Goal: Check status: Check status

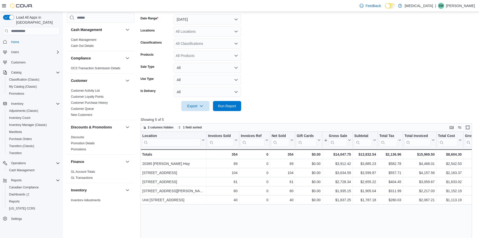
scroll to position [307, 0]
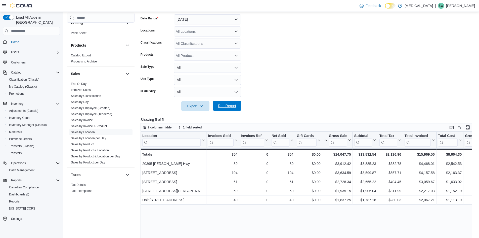
click at [234, 104] on span "Run Report" at bounding box center [227, 105] width 18 height 5
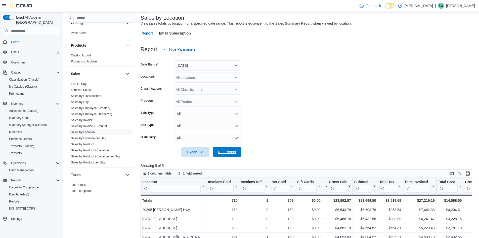
scroll to position [25, 0]
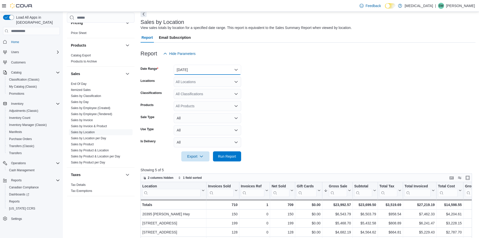
click at [198, 73] on button "[DATE]" at bounding box center [207, 70] width 67 height 10
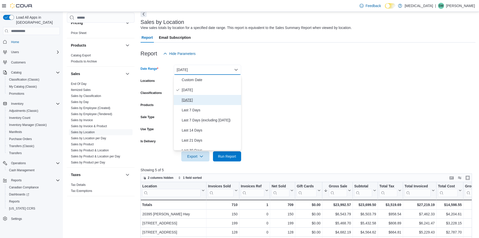
click at [184, 103] on button "[DATE]" at bounding box center [207, 100] width 67 height 10
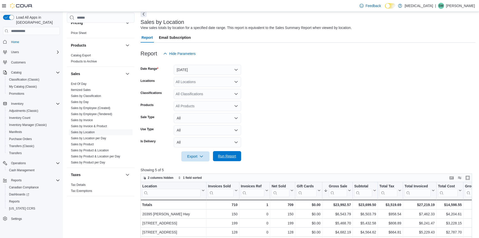
click at [226, 157] on span "Run Report" at bounding box center [227, 156] width 18 height 5
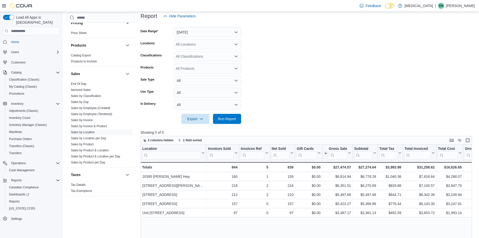
scroll to position [50, 0]
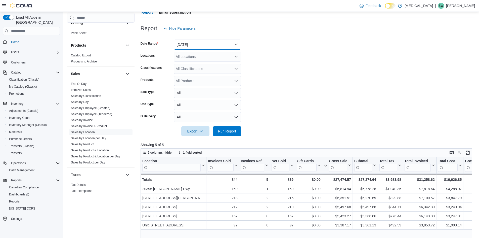
click at [222, 43] on button "[DATE]" at bounding box center [207, 45] width 67 height 10
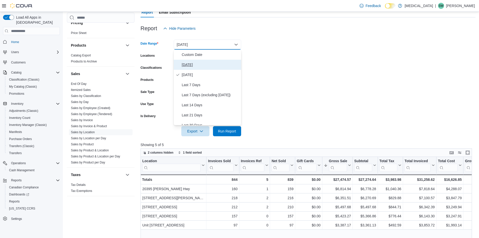
click at [206, 66] on span "[DATE]" at bounding box center [210, 65] width 57 height 6
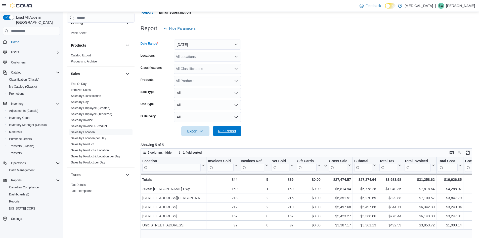
click at [216, 136] on span "Run Report" at bounding box center [227, 131] width 22 height 10
click at [231, 129] on span "Run Report" at bounding box center [227, 130] width 18 height 5
